Goal: Communication & Community: Ask a question

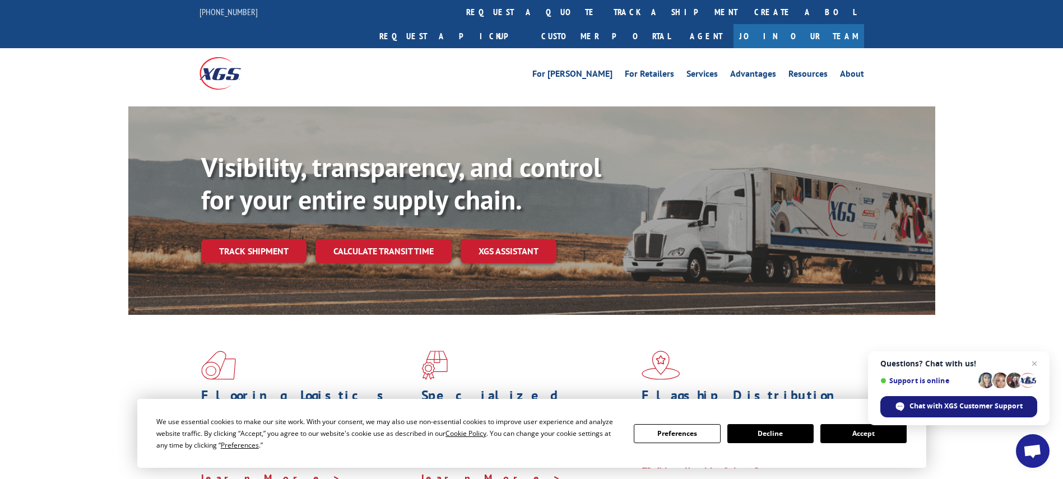
click at [957, 404] on span "Chat with XGS Customer Support" at bounding box center [966, 406] width 113 height 10
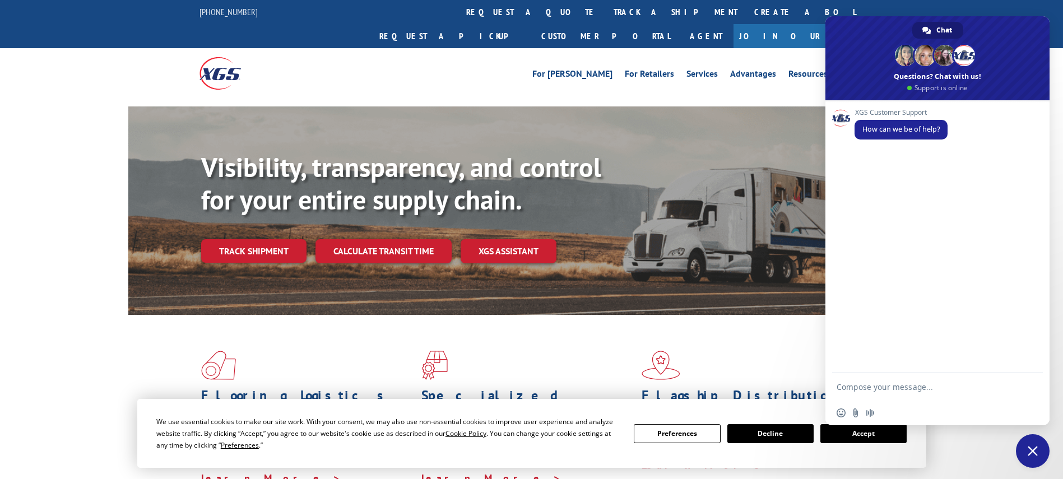
click at [893, 378] on textarea "Compose your message..." at bounding box center [926, 387] width 179 height 28
paste textarea "527263710 and 527239621"
type textarea "Hi Good morning I would like an update on 2 pickups please, 527263710 and 52723…"
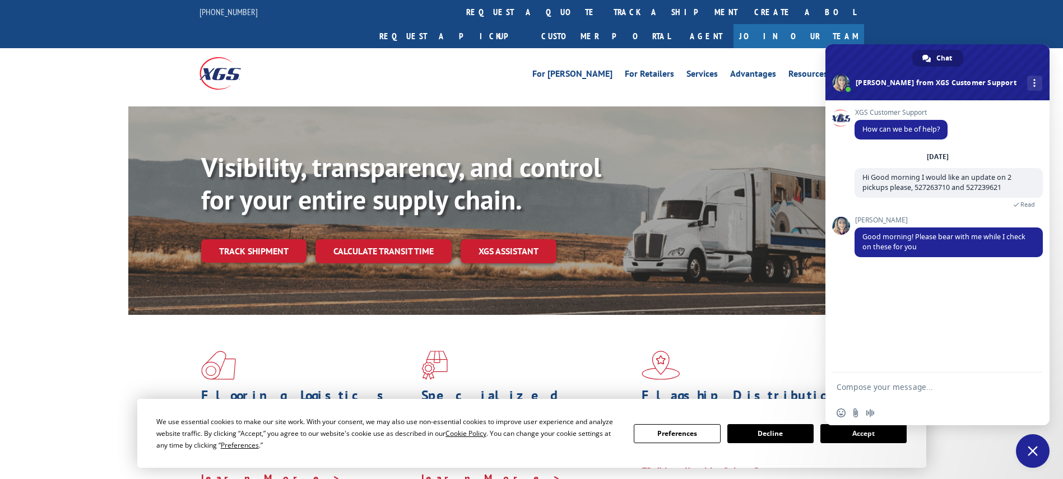
click at [922, 406] on div "Insert an emoji Send a file Audio message" at bounding box center [938, 413] width 224 height 25
click at [917, 384] on textarea "Compose your message..." at bounding box center [926, 387] width 179 height 28
type textarea "sure"
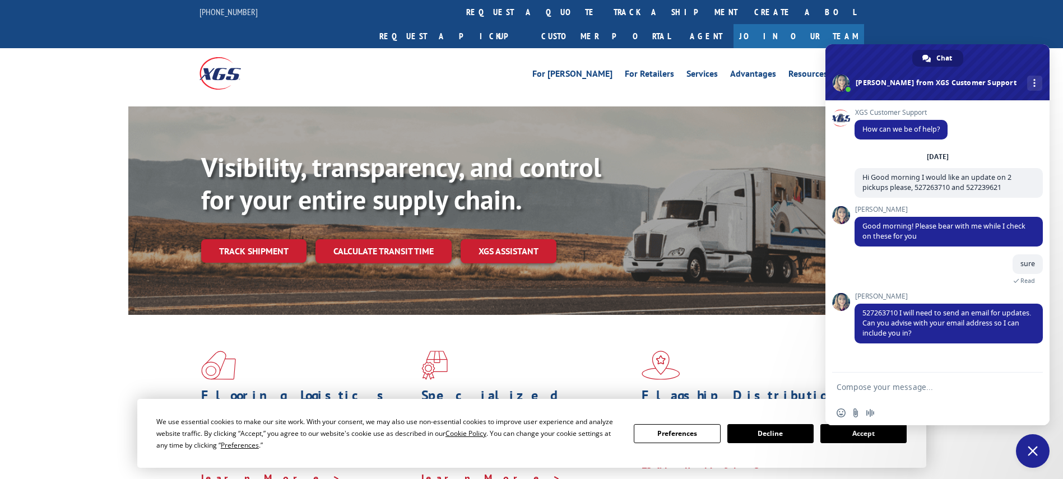
click at [912, 383] on textarea "Compose your message..." at bounding box center [926, 387] width 179 height 28
type textarea "[EMAIL_ADDRESS][DOMAIN_NAME]"
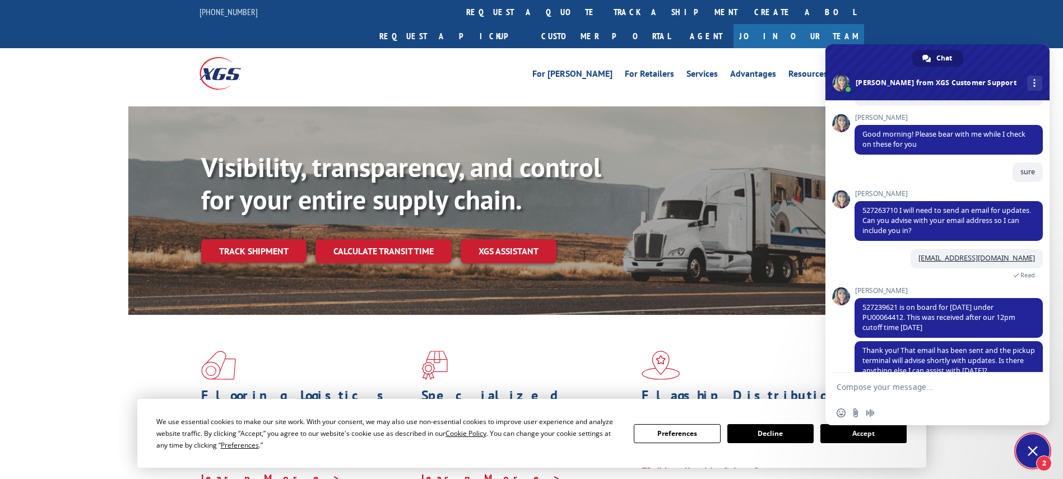
scroll to position [113, 0]
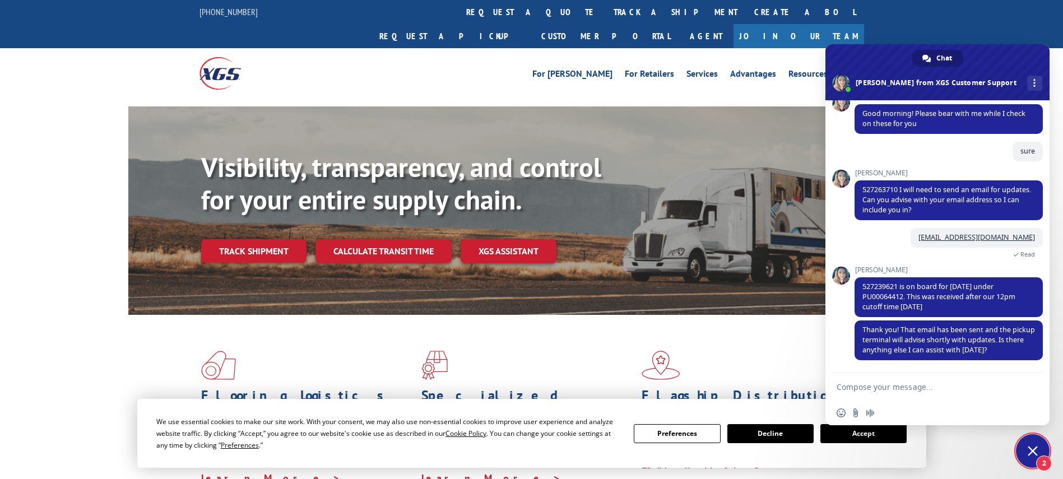
click at [845, 209] on div "XGS Customer Support How can we be of help? [DATE] Hi Good morning I would like…" at bounding box center [938, 236] width 224 height 272
click at [915, 388] on textarea "Compose your message..." at bounding box center [926, 387] width 179 height 28
type textarea "that will be all thank you"
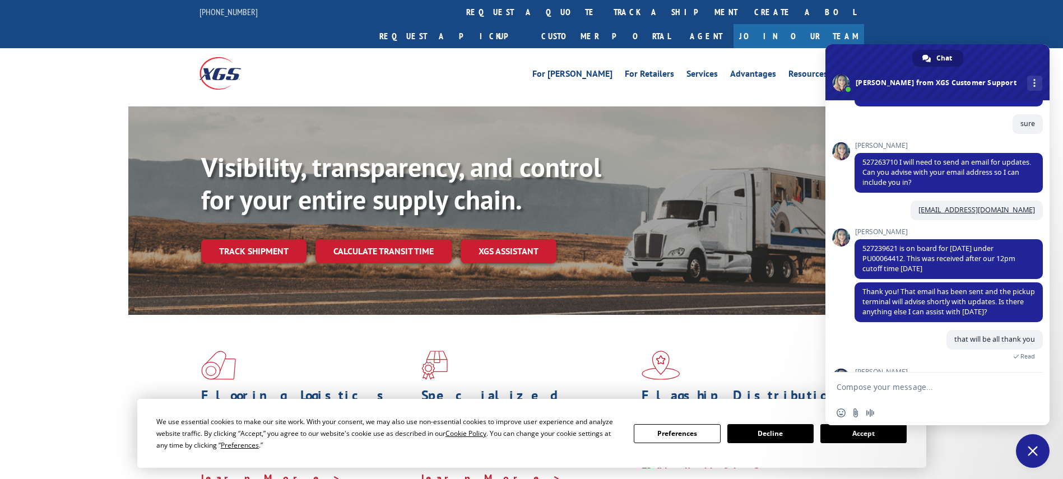
scroll to position [219, 0]
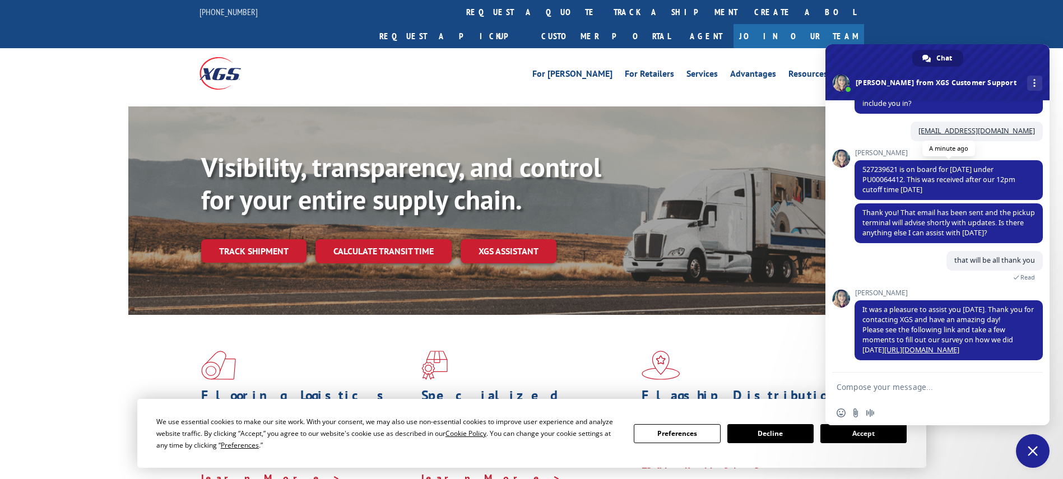
click at [874, 176] on span "527239621 is on board for [DATE] under PU00064412. This was received after our …" at bounding box center [939, 180] width 153 height 30
copy span "PU00064412"
